Goal: Task Accomplishment & Management: Manage account settings

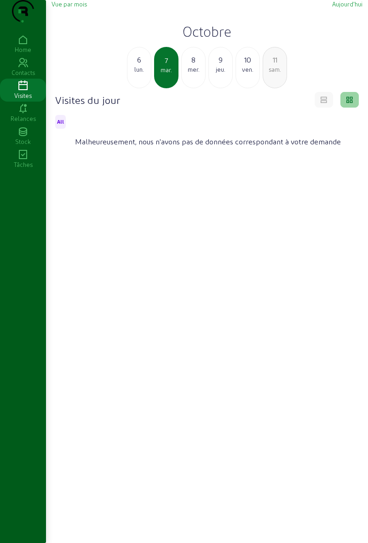
click at [139, 74] on div "lun." at bounding box center [138, 69] width 23 height 8
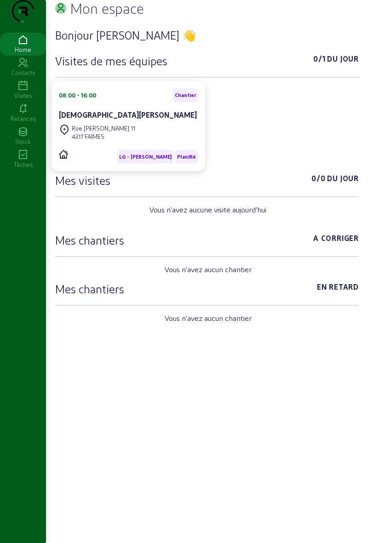
click at [31, 91] on icon at bounding box center [23, 85] width 46 height 11
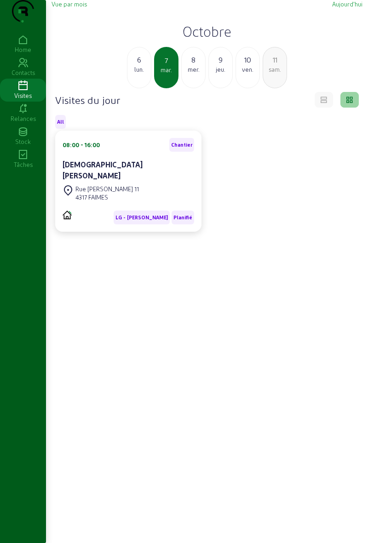
click at [135, 65] on div "6" at bounding box center [138, 59] width 23 height 11
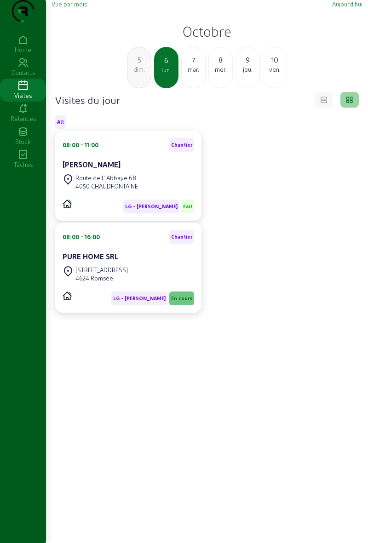
click at [166, 284] on div "Rue Vallée, 14 4624 Romsée" at bounding box center [127, 274] width 131 height 20
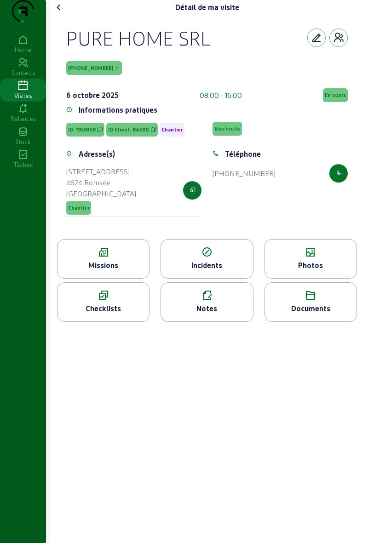
click at [334, 102] on span "En cours" at bounding box center [335, 95] width 25 height 14
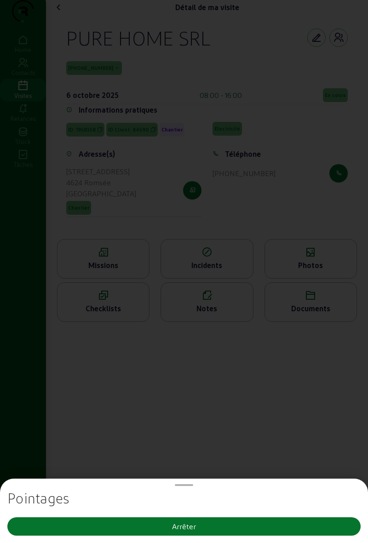
click at [321, 517] on button "Arrêter" at bounding box center [183, 526] width 353 height 18
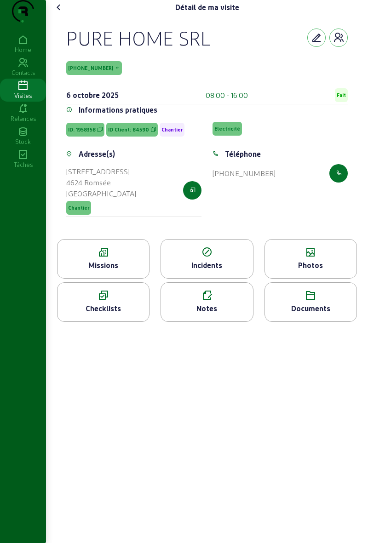
click at [57, 13] on icon at bounding box center [58, 7] width 11 height 11
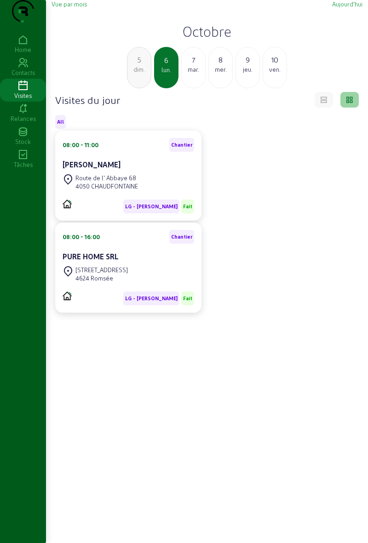
click at [200, 74] on div "mar." at bounding box center [193, 69] width 23 height 8
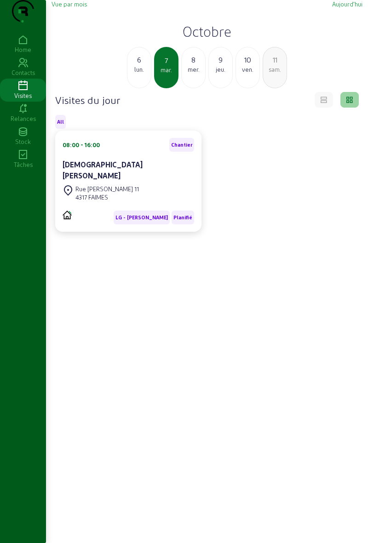
click at [156, 178] on div "Christian Legardien" at bounding box center [127, 170] width 131 height 22
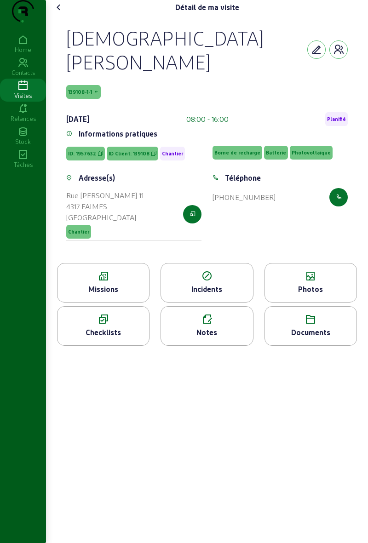
click at [119, 285] on div "Missions" at bounding box center [102, 289] width 91 height 11
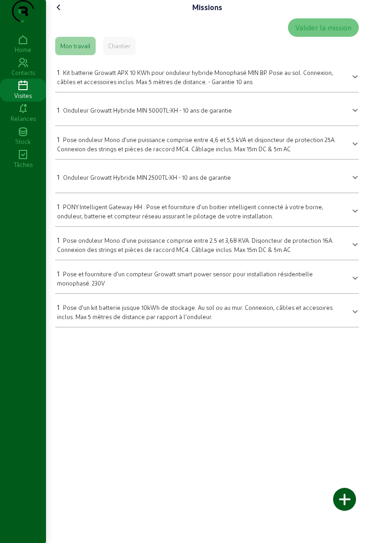
click at [121, 55] on div "Chantier" at bounding box center [119, 46] width 33 height 18
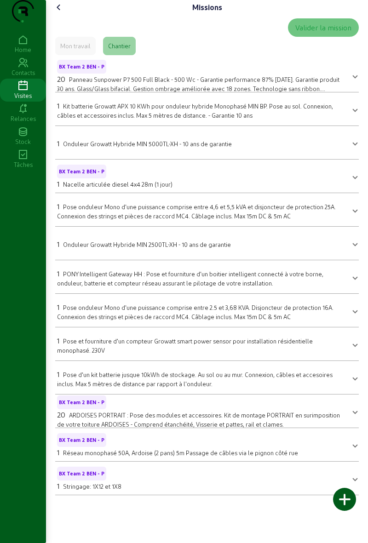
click at [60, 13] on icon at bounding box center [58, 7] width 11 height 11
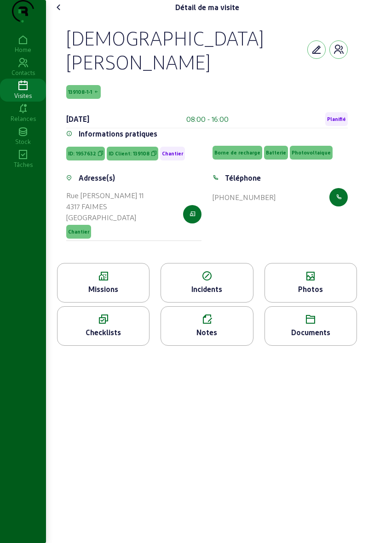
click at [312, 284] on div "Photos" at bounding box center [310, 289] width 91 height 11
